Goal: Information Seeking & Learning: Check status

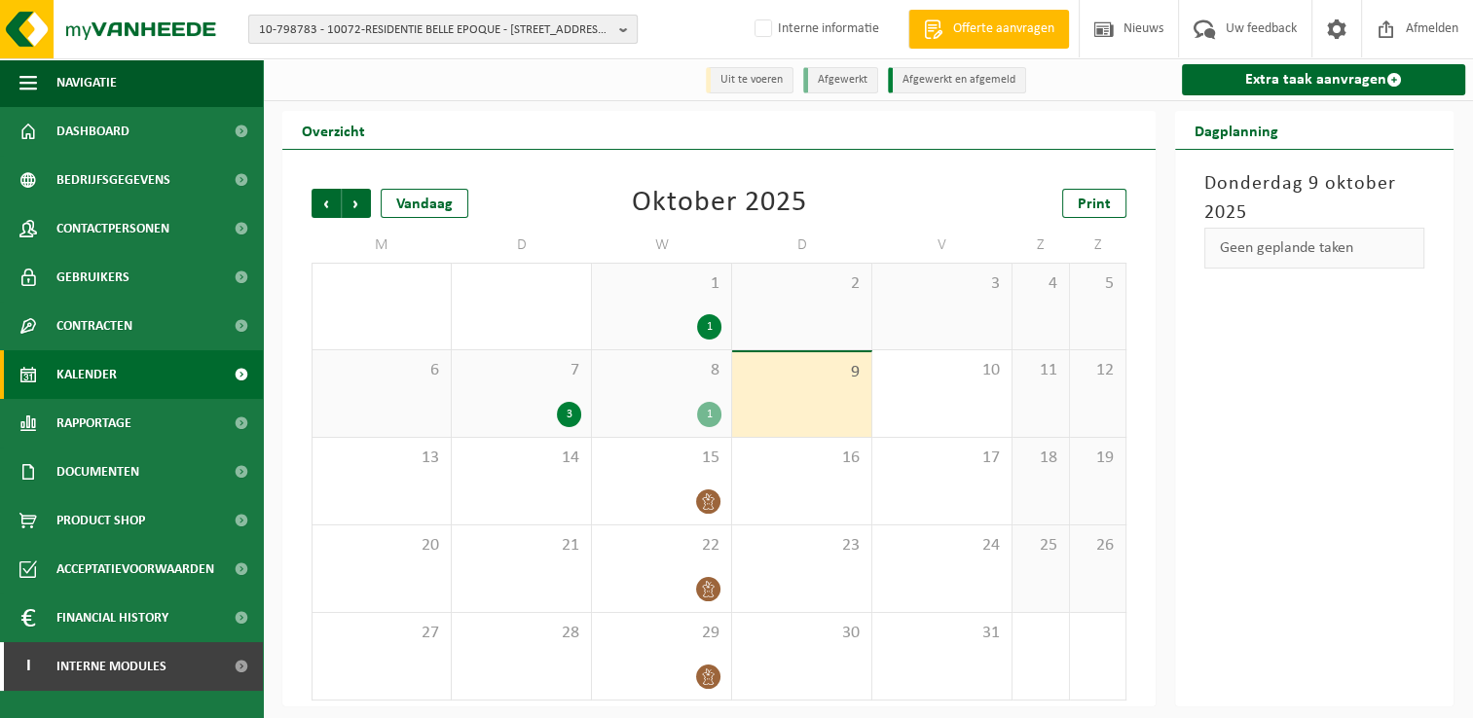
click at [442, 35] on span "10-798783 - 10072-RESIDENTIE BELLE EPOQUE - [STREET_ADDRESS][PERSON_NAME]" at bounding box center [435, 30] width 352 height 29
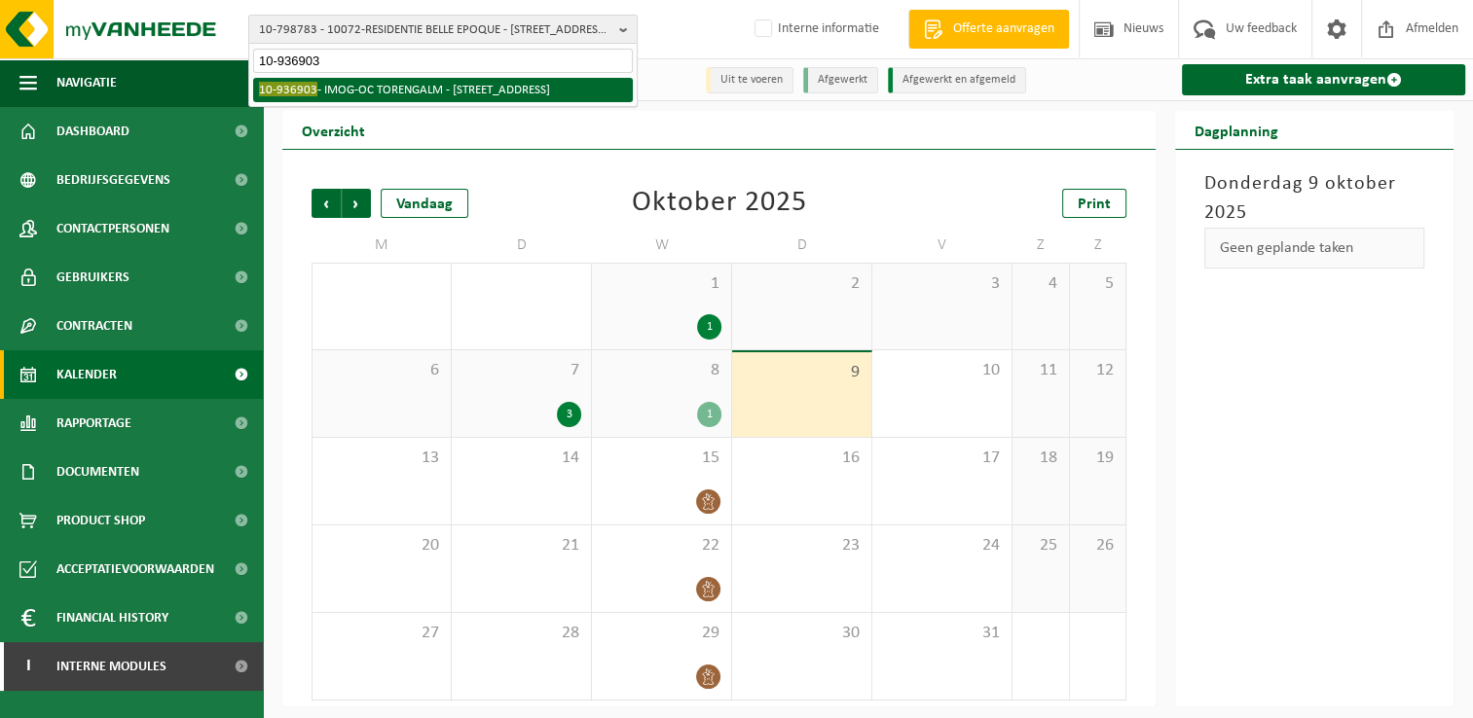
type input "10-936903"
click at [342, 92] on li "10-936903 - IMOG-OC TORENGALM - [STREET_ADDRESS]" at bounding box center [443, 90] width 380 height 24
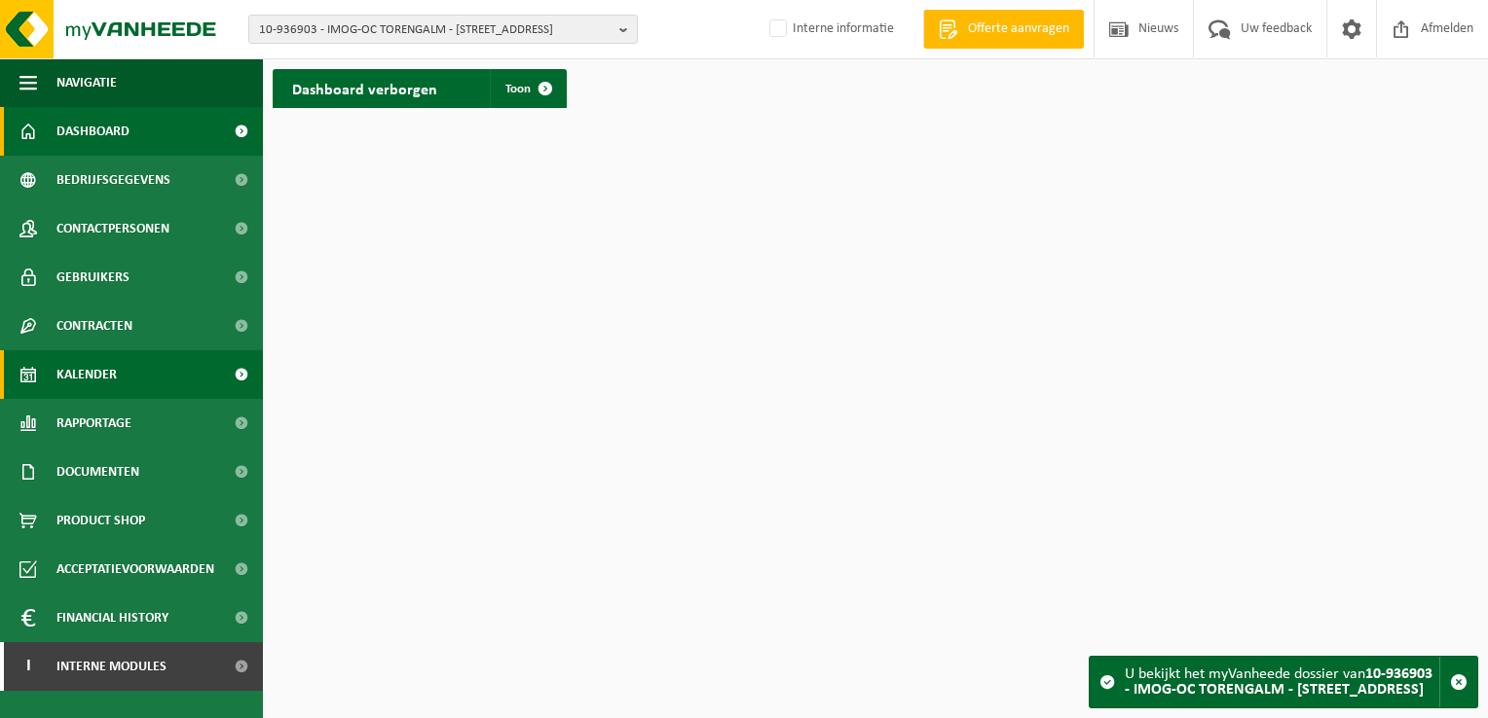
click at [124, 375] on link "Kalender" at bounding box center [131, 374] width 263 height 49
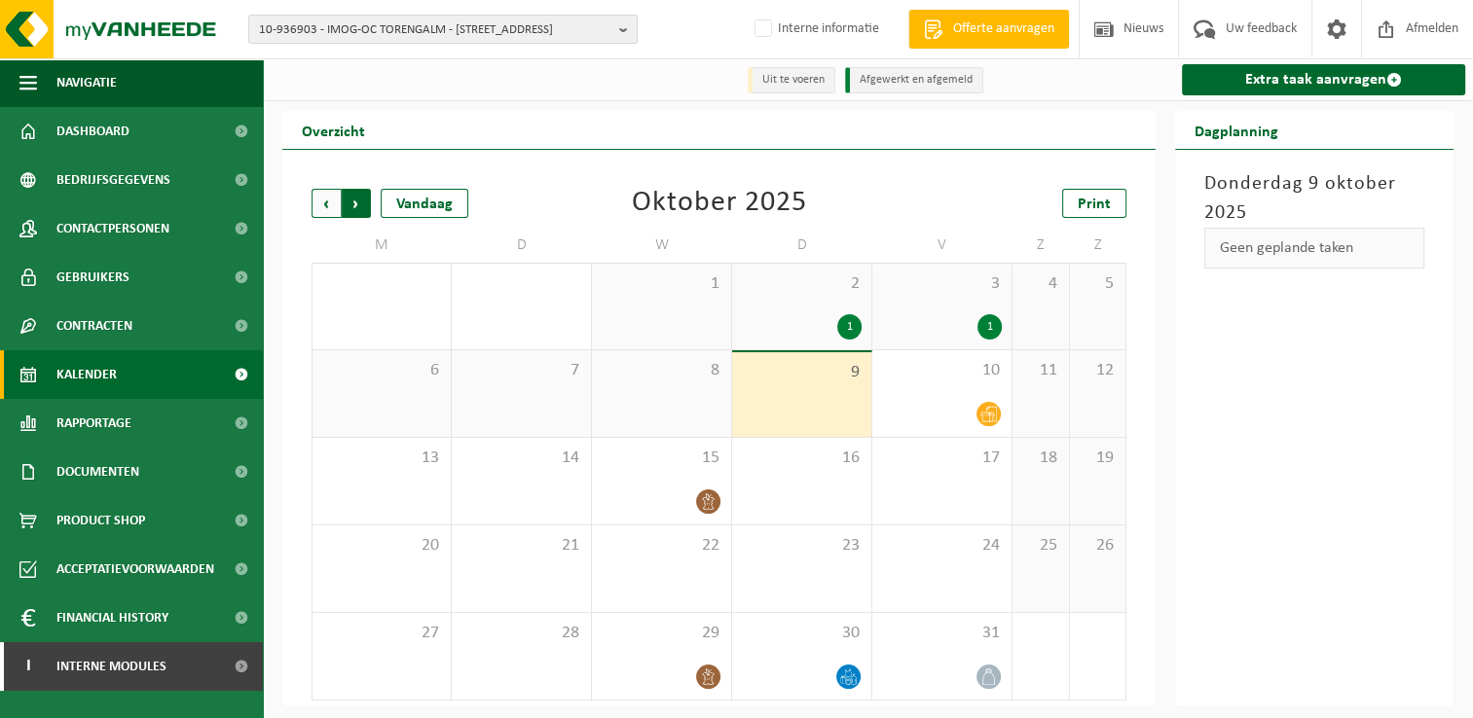
click at [315, 205] on span "Vorige" at bounding box center [326, 203] width 29 height 29
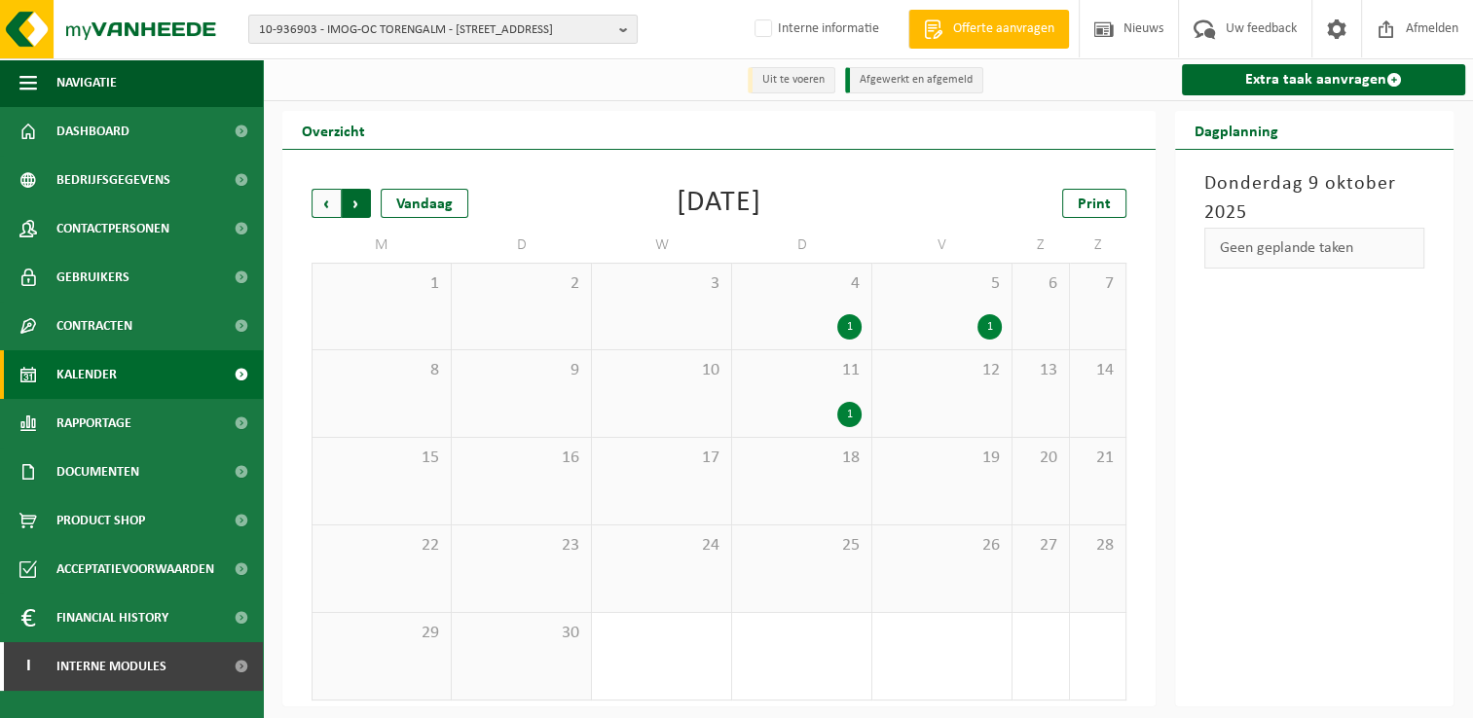
click at [315, 205] on span "Vorige" at bounding box center [326, 203] width 29 height 29
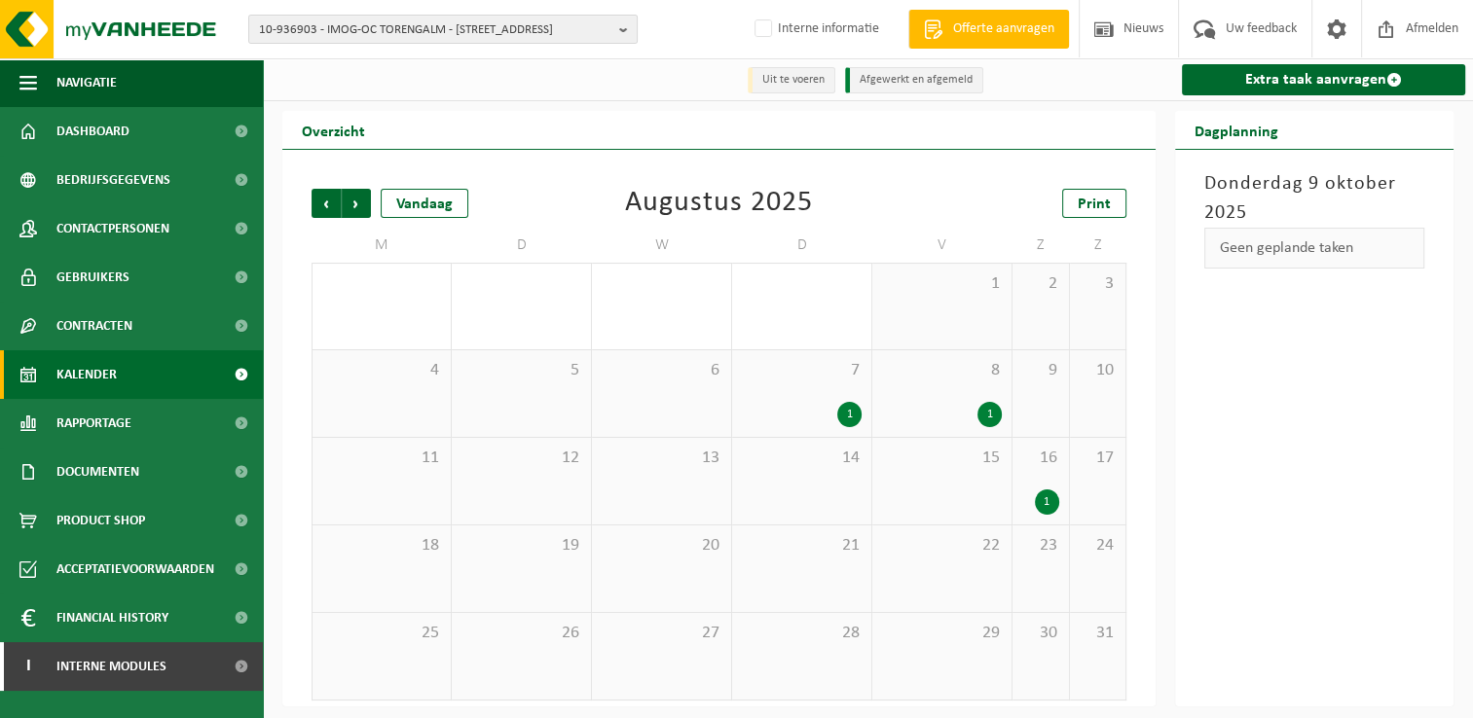
click at [315, 205] on span "Vorige" at bounding box center [326, 203] width 29 height 29
click at [853, 505] on div "1" at bounding box center [849, 502] width 24 height 25
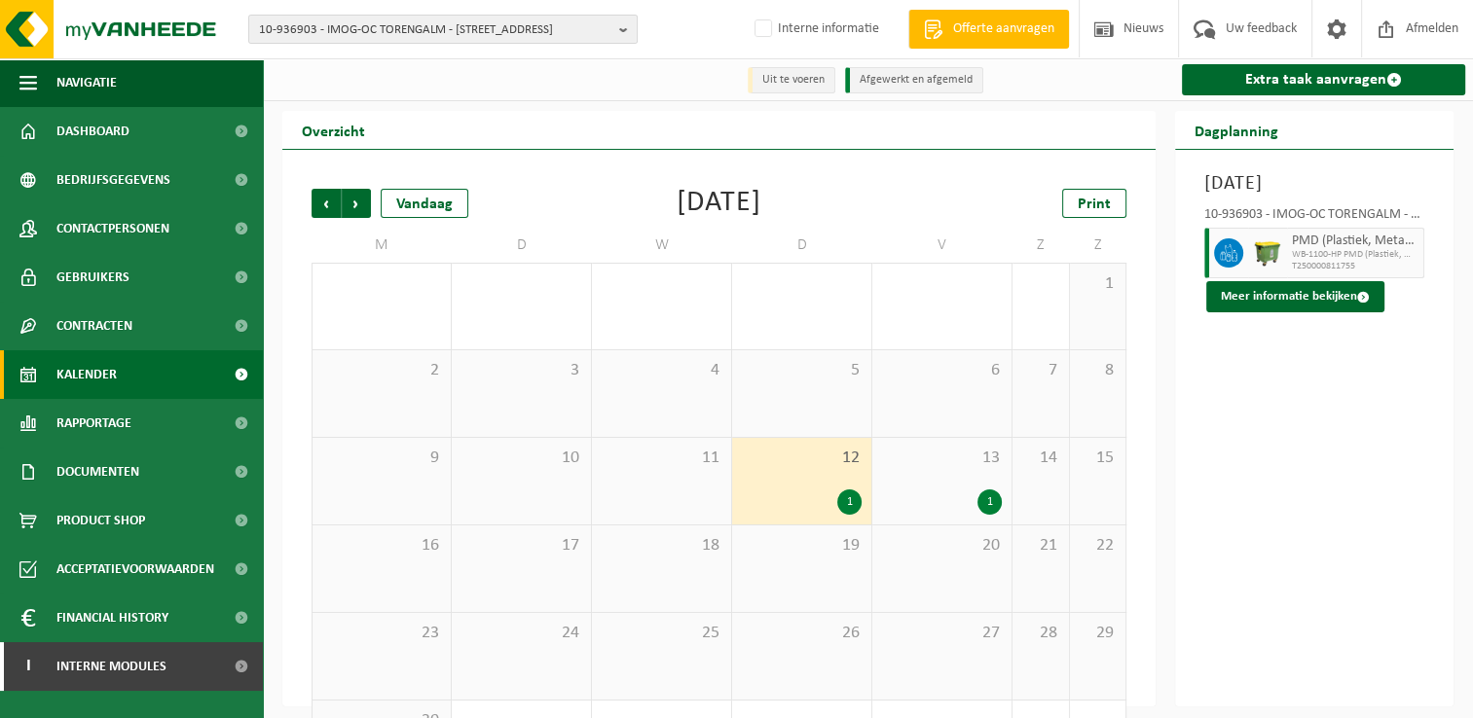
click at [1002, 504] on div "13 1" at bounding box center [941, 481] width 139 height 87
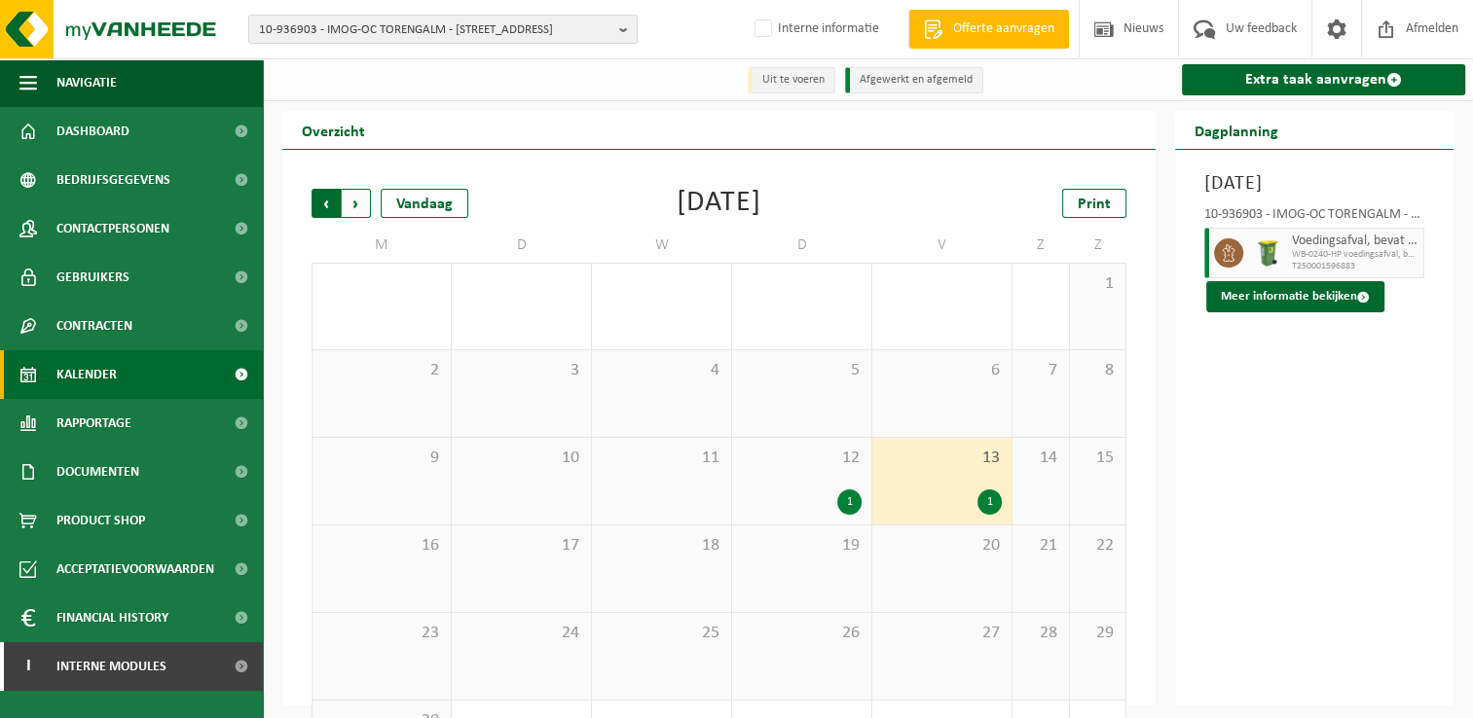
click at [354, 202] on span "Volgende" at bounding box center [356, 203] width 29 height 29
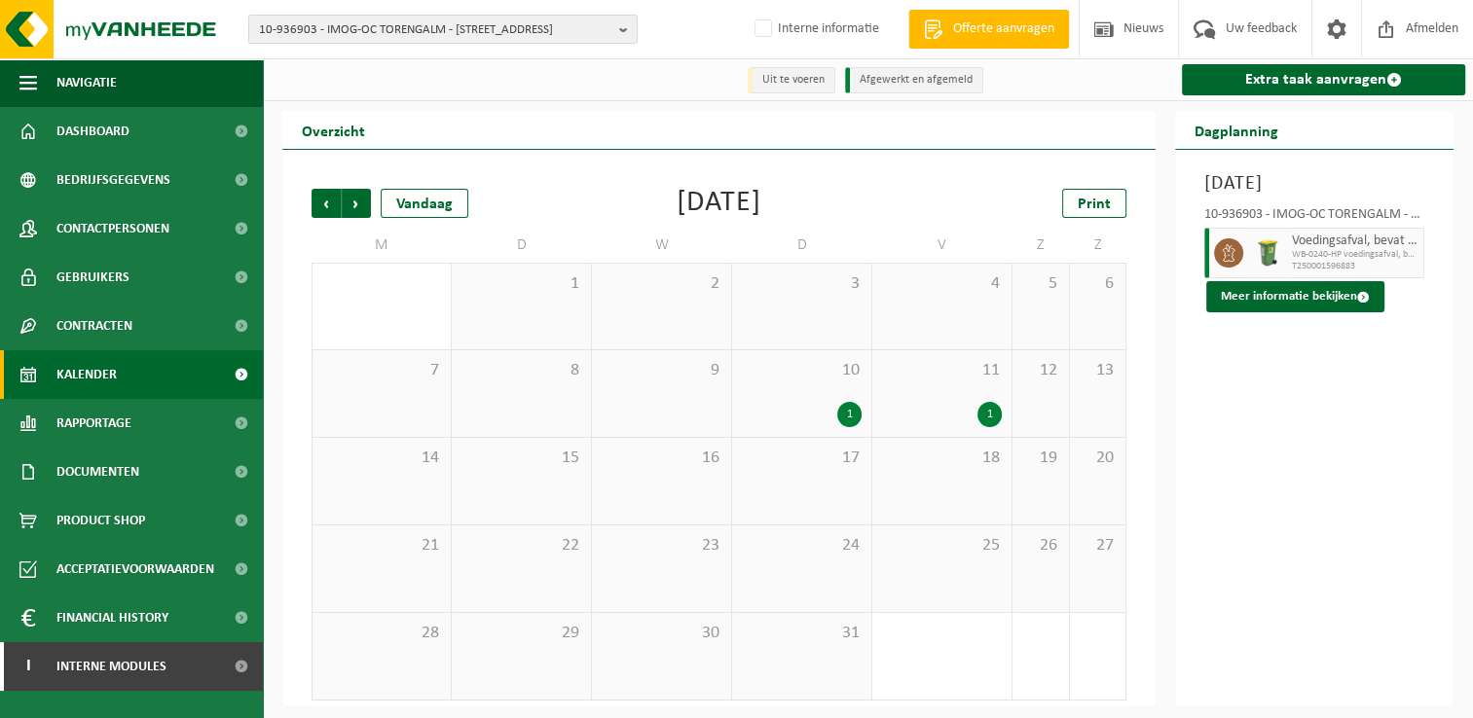
click at [993, 423] on div "1" at bounding box center [989, 414] width 24 height 25
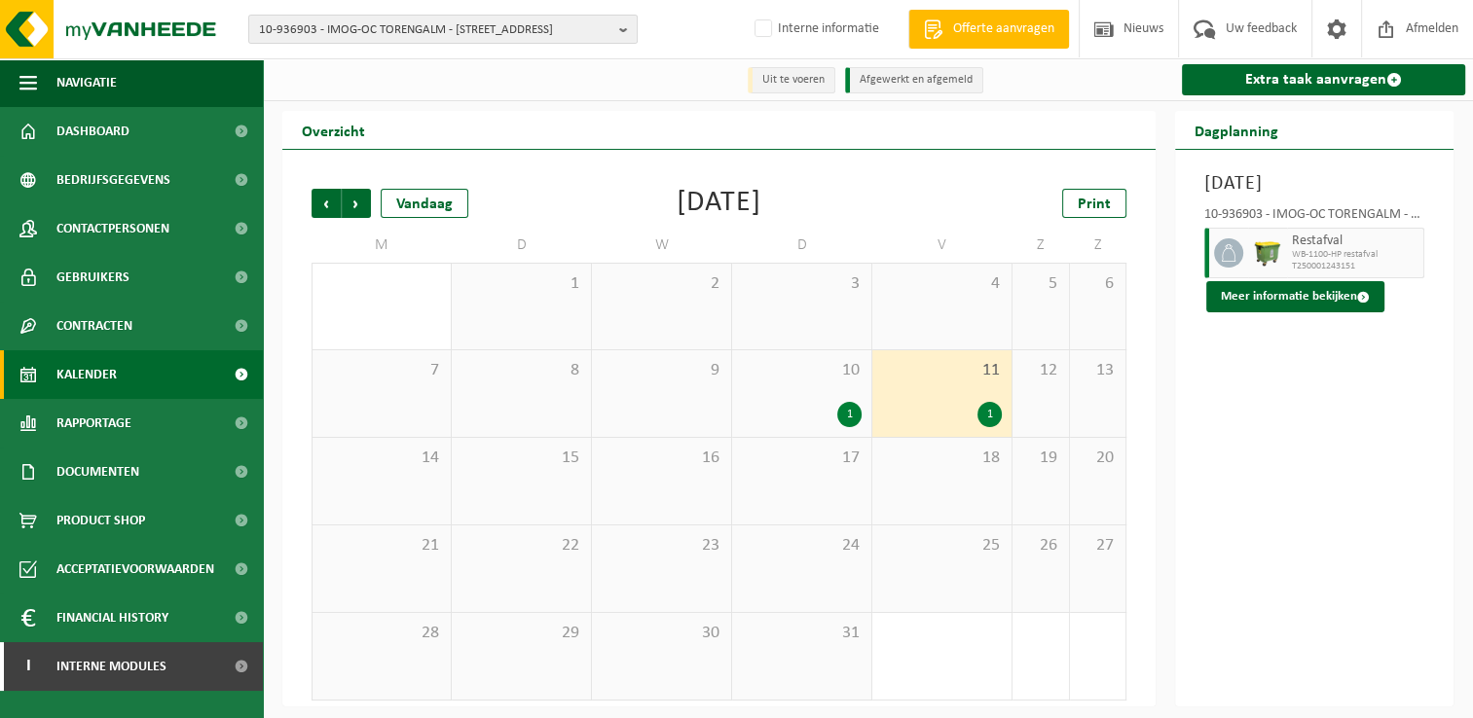
click at [846, 421] on div "1" at bounding box center [849, 414] width 24 height 25
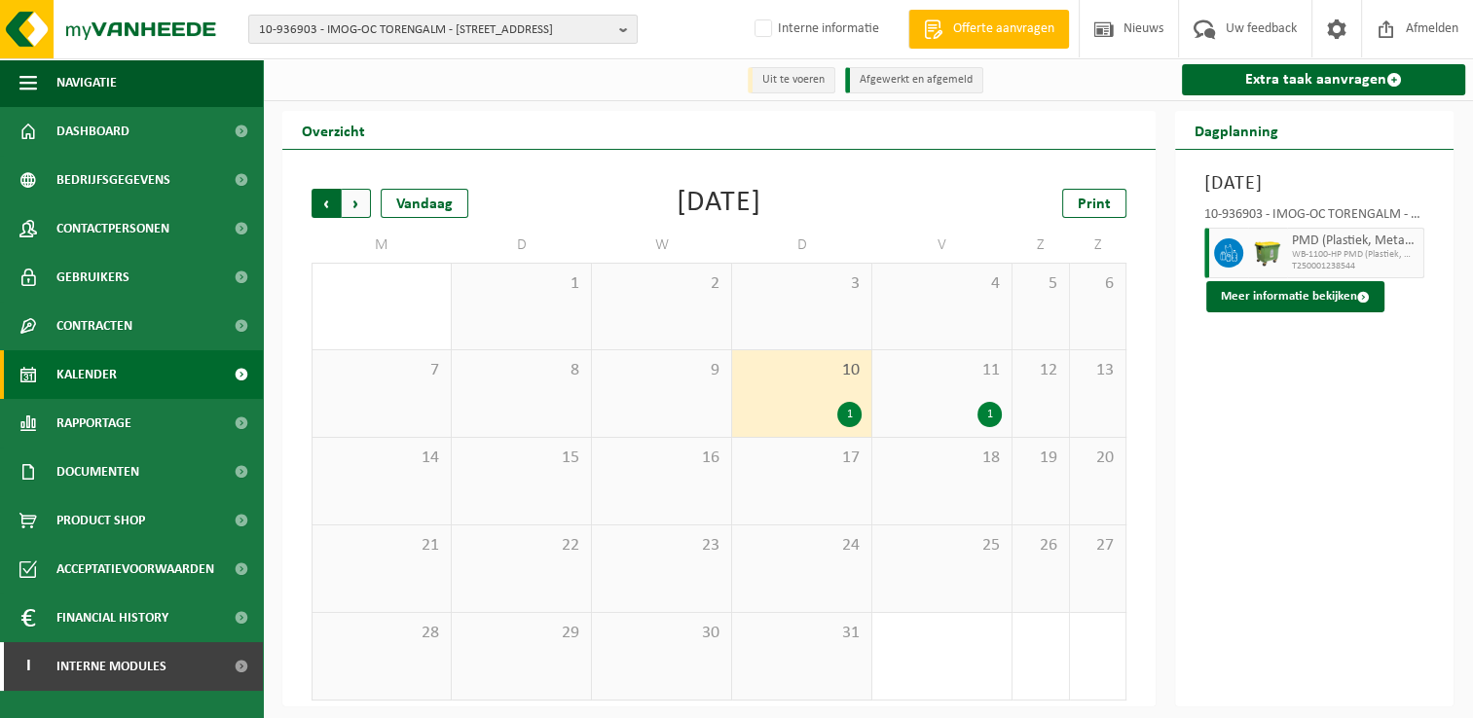
click at [358, 202] on span "Volgende" at bounding box center [356, 203] width 29 height 29
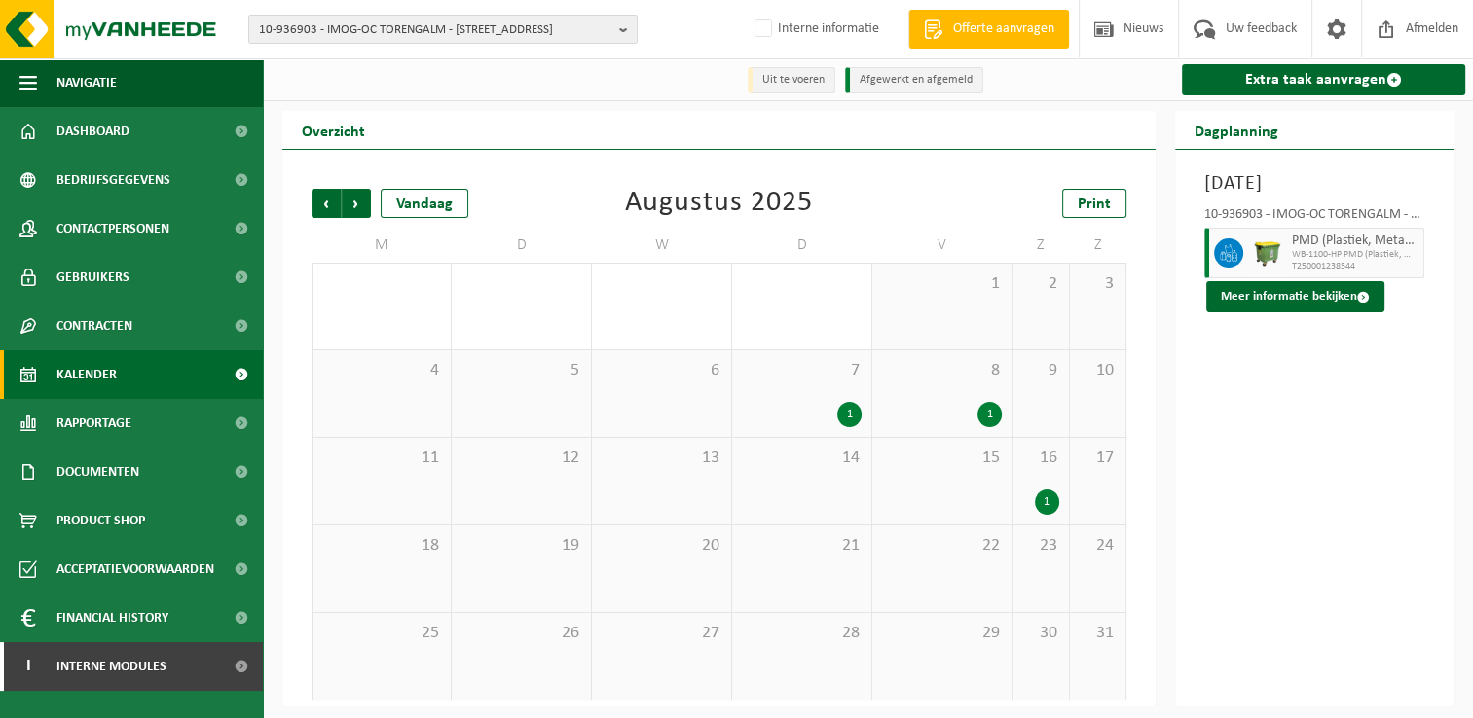
click at [1049, 500] on div "1" at bounding box center [1047, 502] width 24 height 25
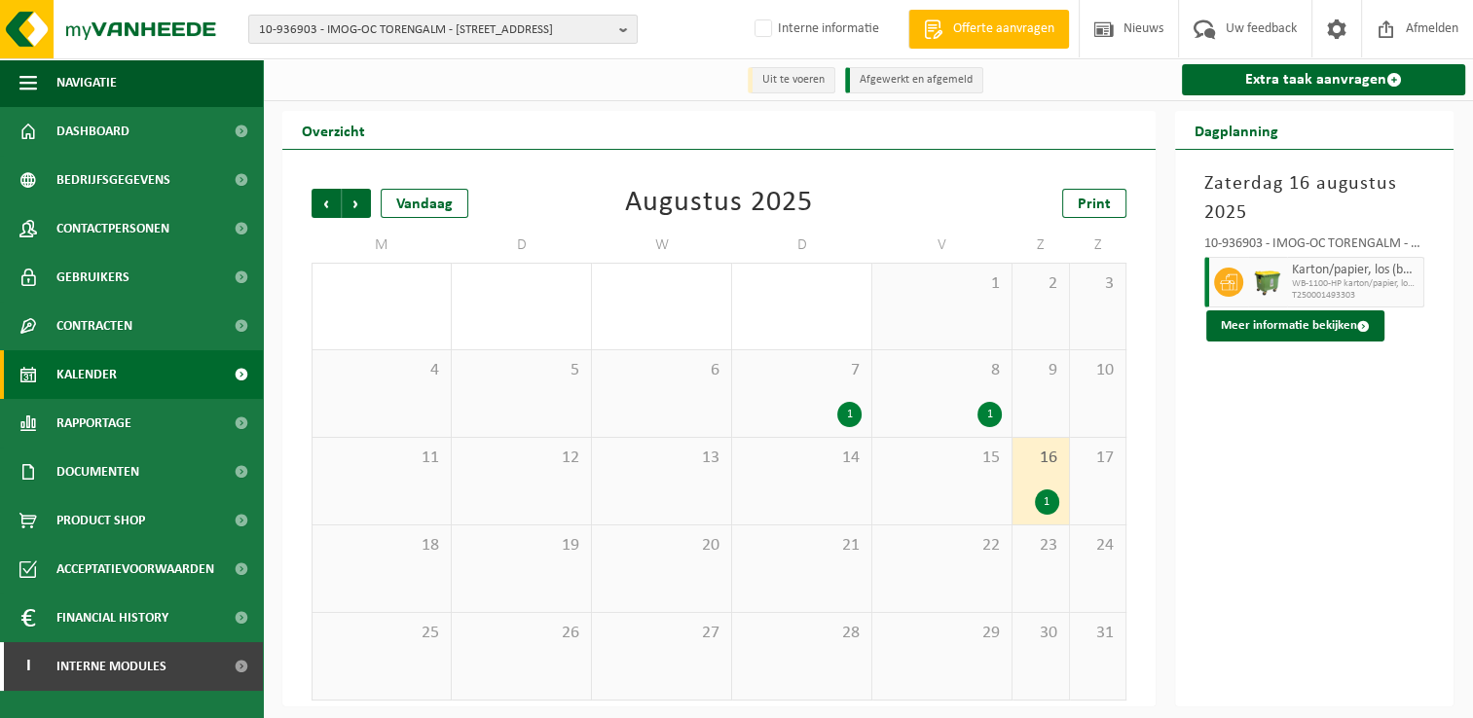
click at [989, 410] on div "1" at bounding box center [989, 414] width 24 height 25
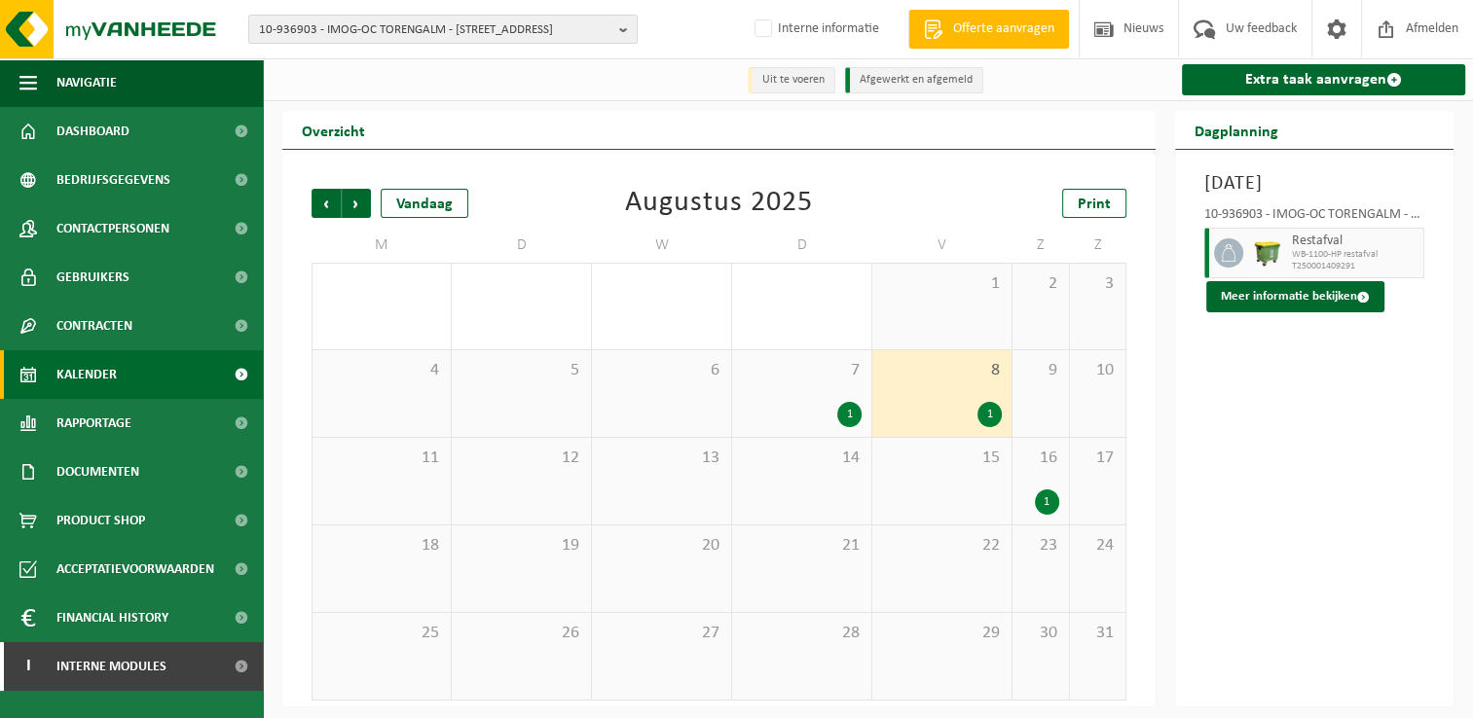
click at [856, 415] on div "1" at bounding box center [849, 414] width 24 height 25
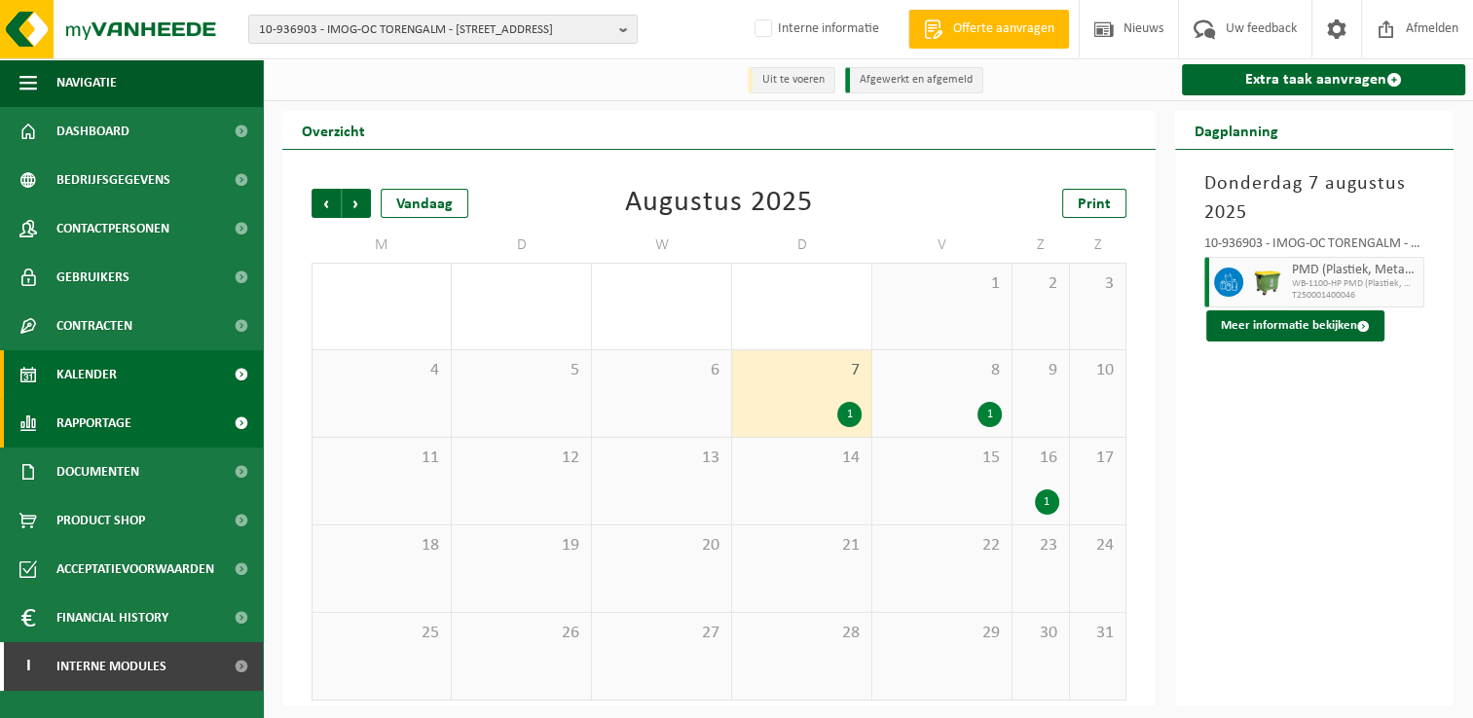
click at [107, 423] on span "Rapportage" at bounding box center [93, 423] width 75 height 49
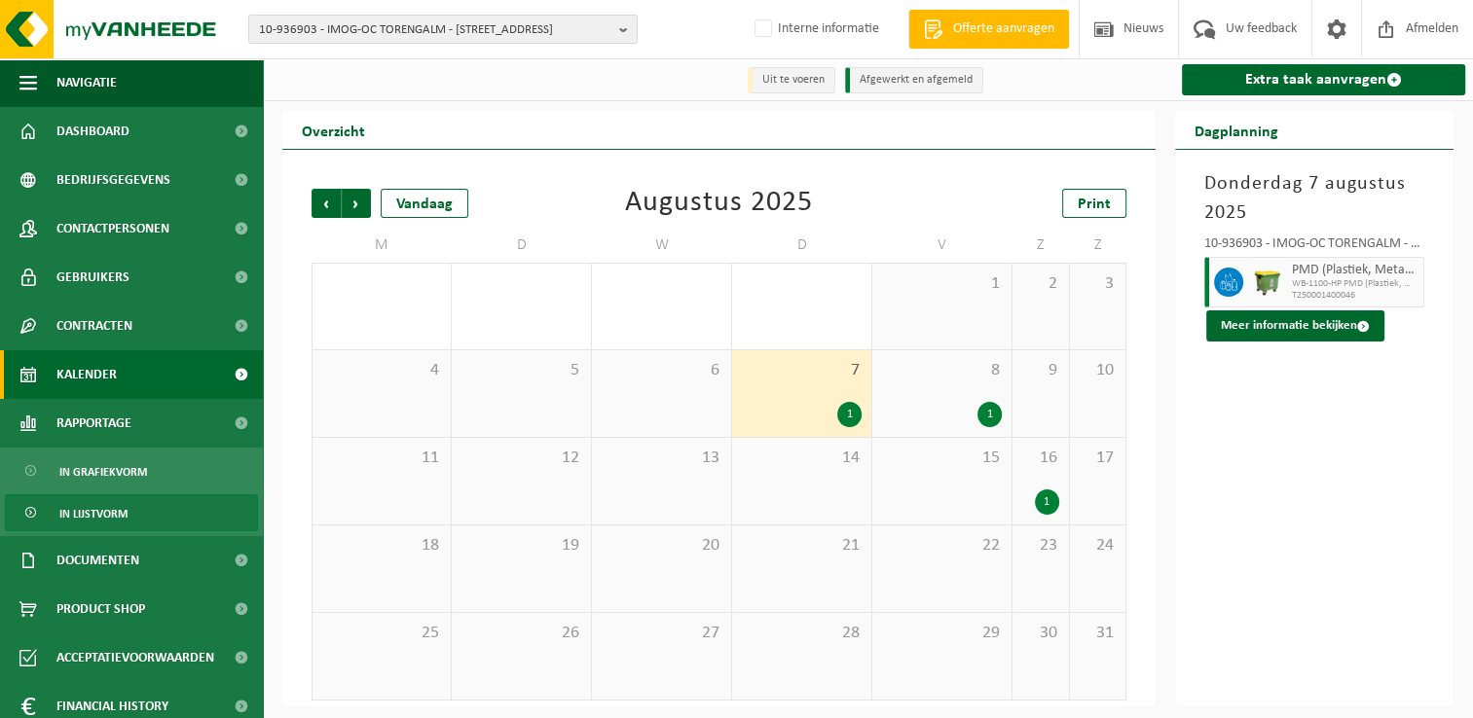
click at [121, 516] on span "In lijstvorm" at bounding box center [93, 514] width 68 height 37
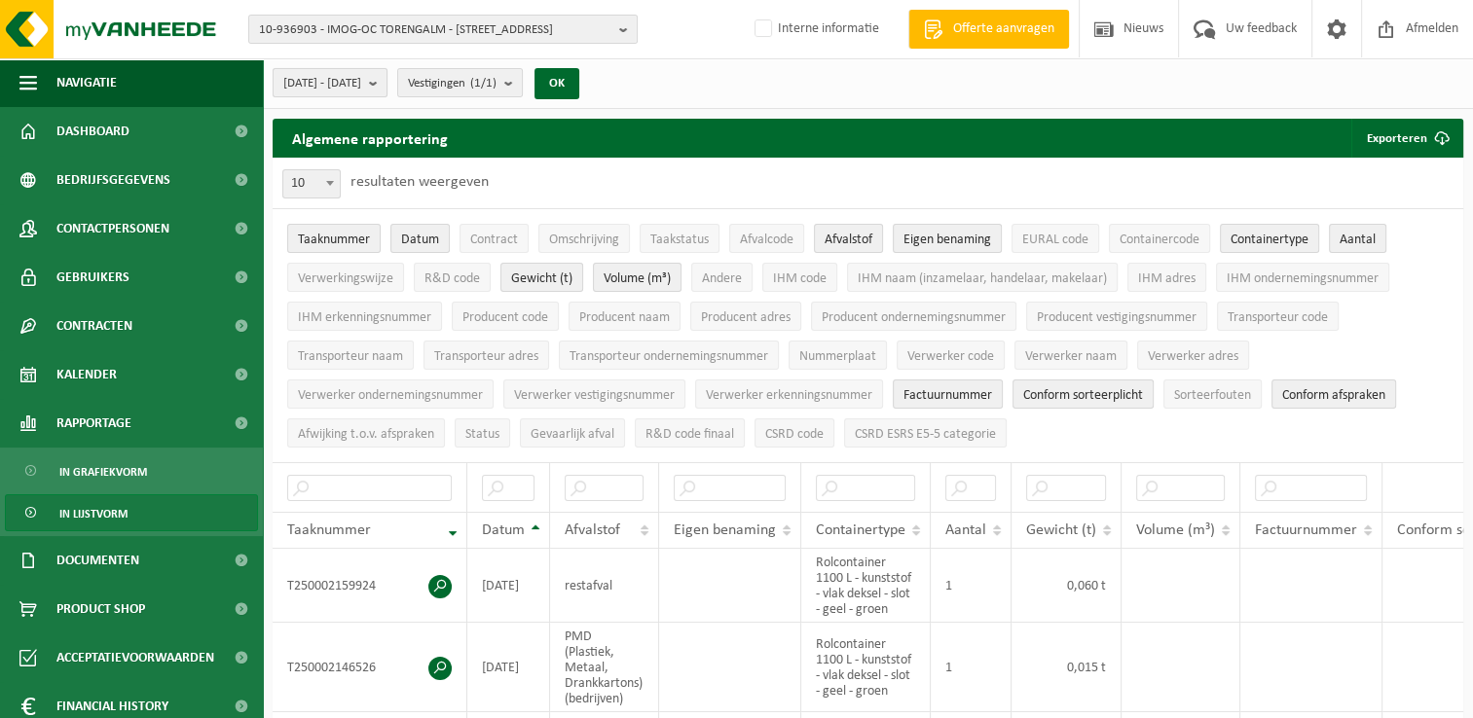
click at [387, 84] on b "submit" at bounding box center [378, 82] width 18 height 27
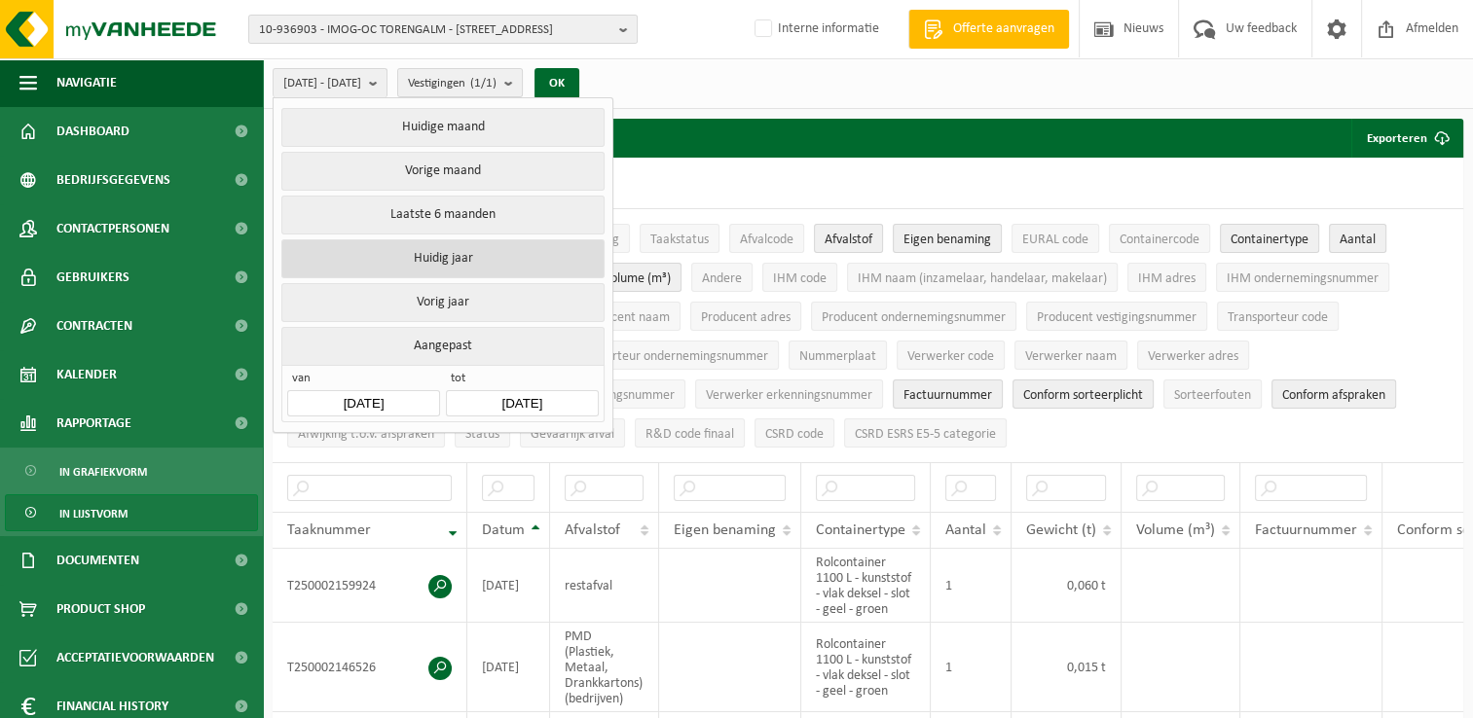
click at [454, 262] on button "Huidig jaar" at bounding box center [442, 258] width 322 height 39
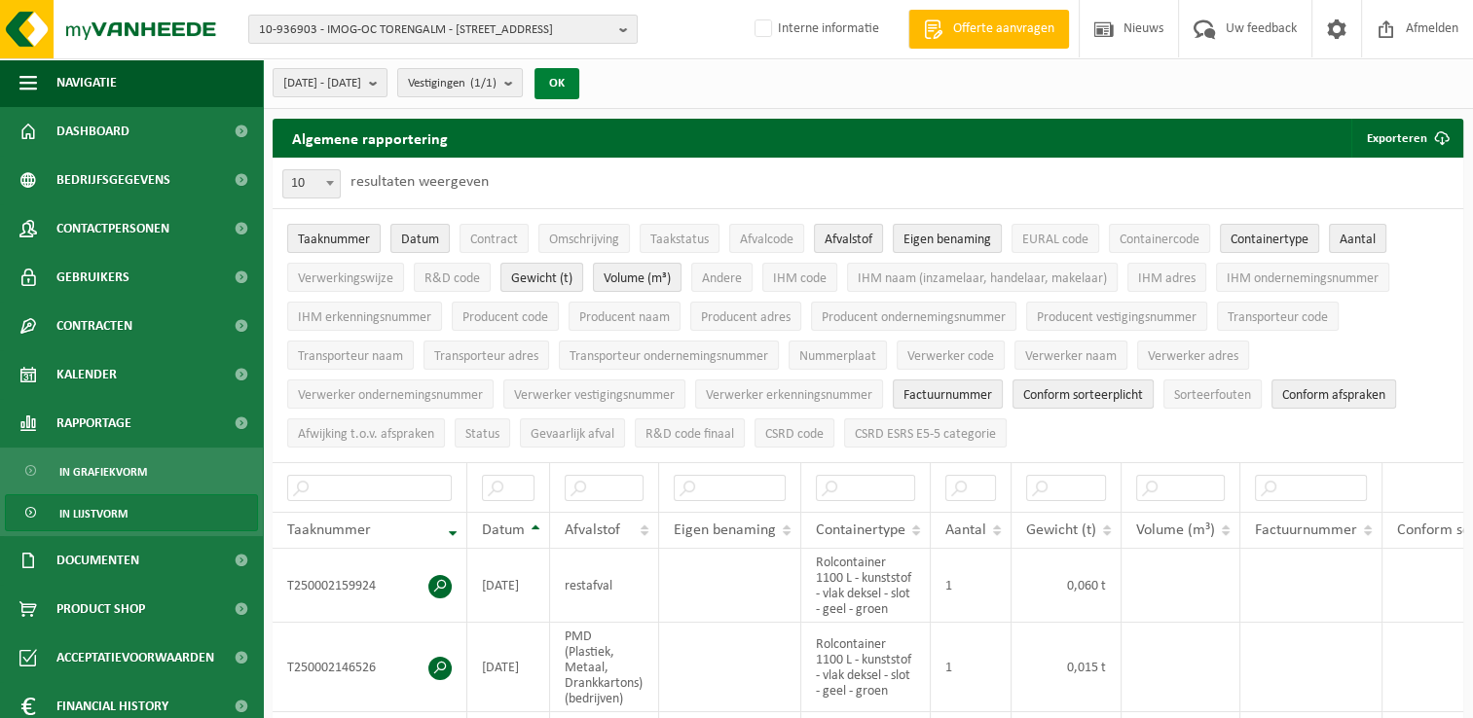
click at [579, 89] on button "OK" at bounding box center [556, 83] width 45 height 31
click at [605, 484] on input "text" at bounding box center [604, 488] width 79 height 26
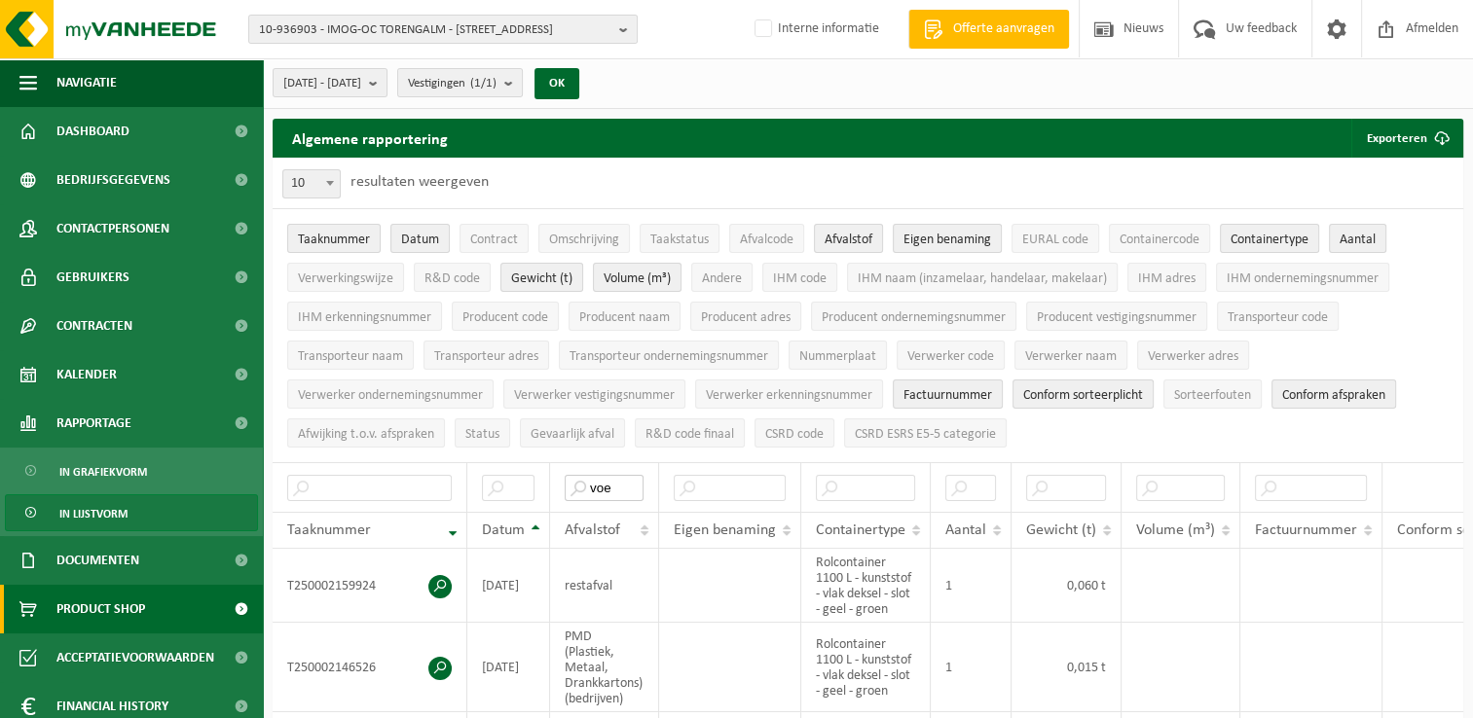
type input "voed"
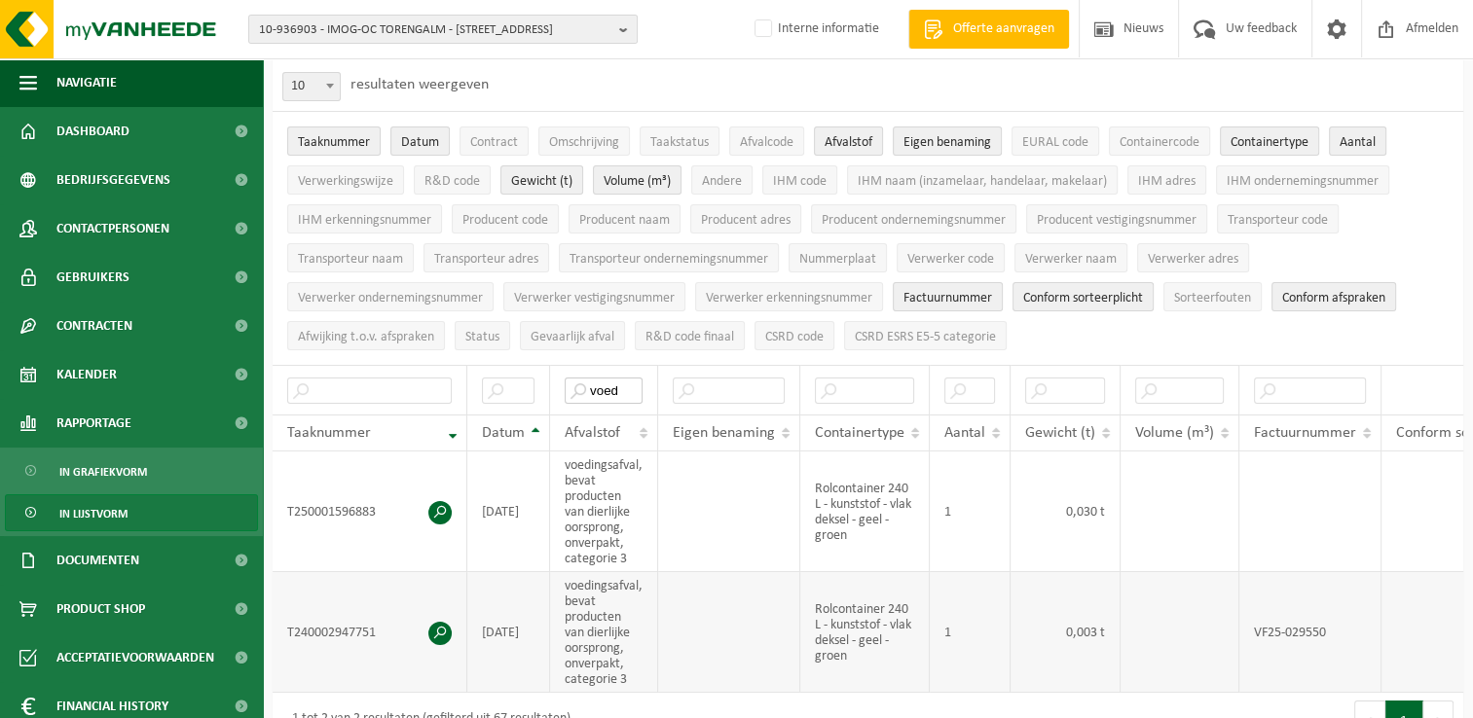
scroll to position [195, 0]
